Goal: Use online tool/utility: Utilize a website feature to perform a specific function

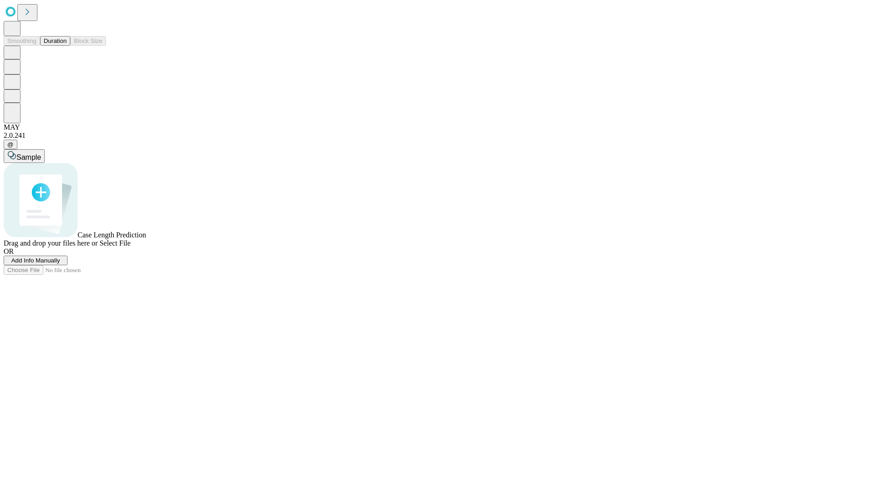
click at [67, 46] on button "Duration" at bounding box center [55, 41] width 30 height 10
click at [41, 153] on span "Sample" at bounding box center [28, 157] width 25 height 8
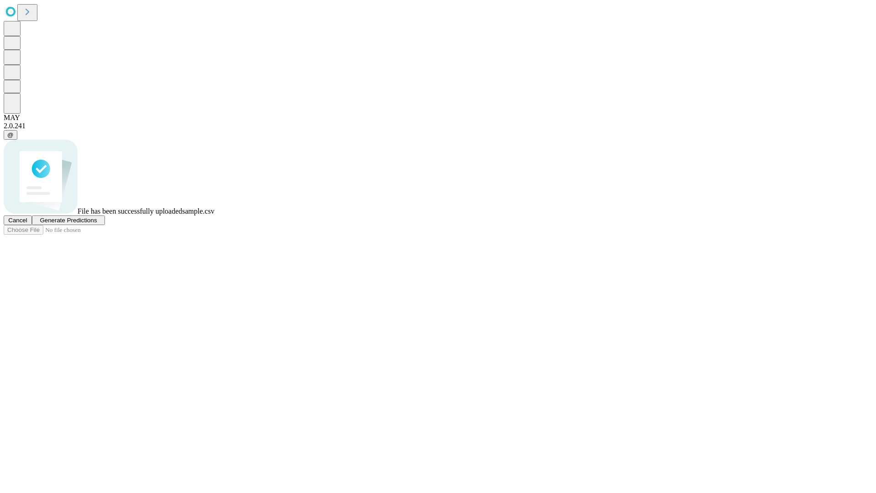
click at [97, 223] on span "Generate Predictions" at bounding box center [68, 220] width 57 height 7
